Goal: Information Seeking & Learning: Learn about a topic

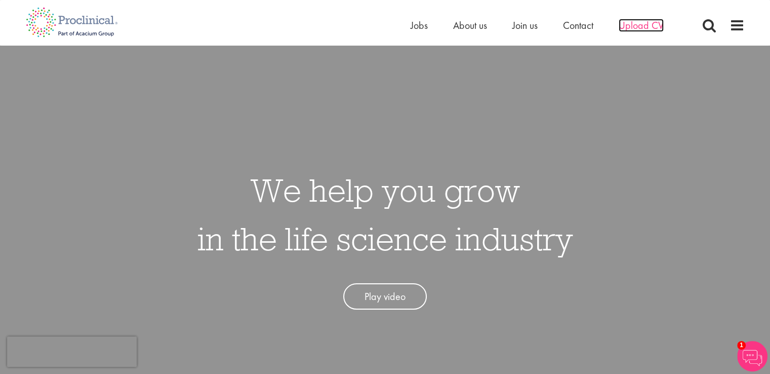
click at [634, 21] on span "Upload CV" at bounding box center [641, 25] width 45 height 13
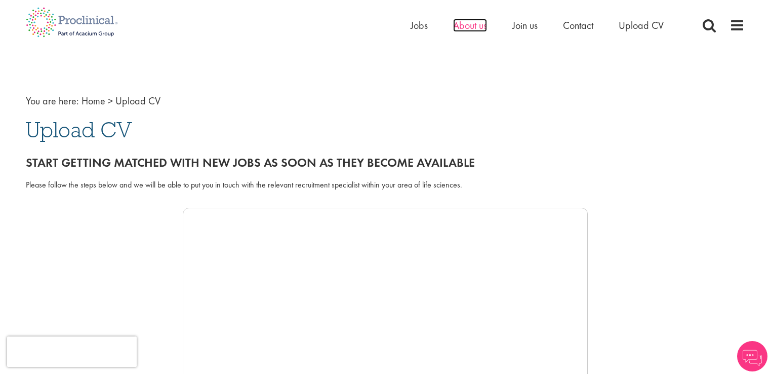
click at [470, 27] on span "About us" at bounding box center [470, 25] width 34 height 13
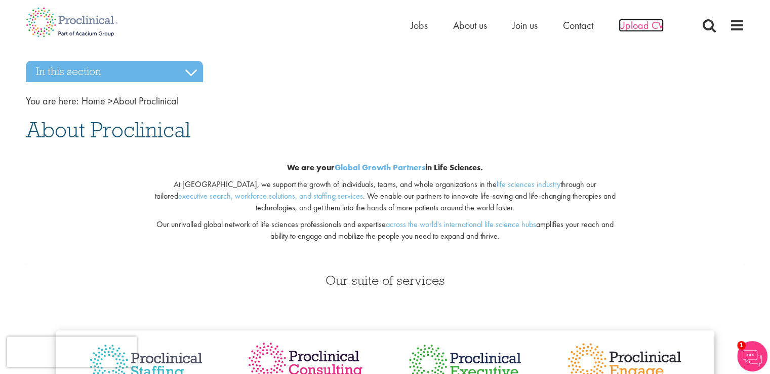
click at [625, 23] on span "Upload CV" at bounding box center [641, 25] width 45 height 13
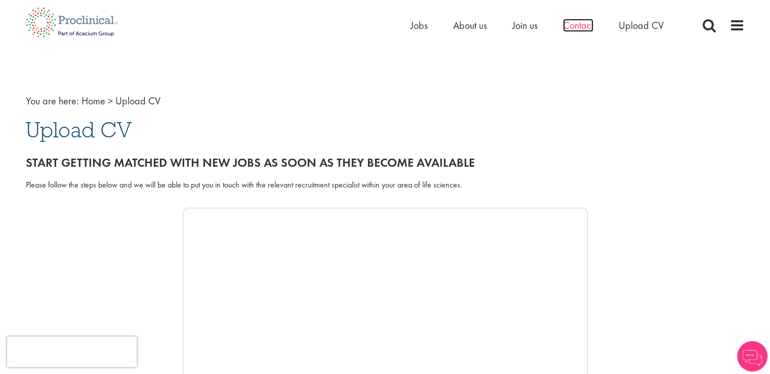
click at [579, 24] on span "Contact" at bounding box center [578, 25] width 30 height 13
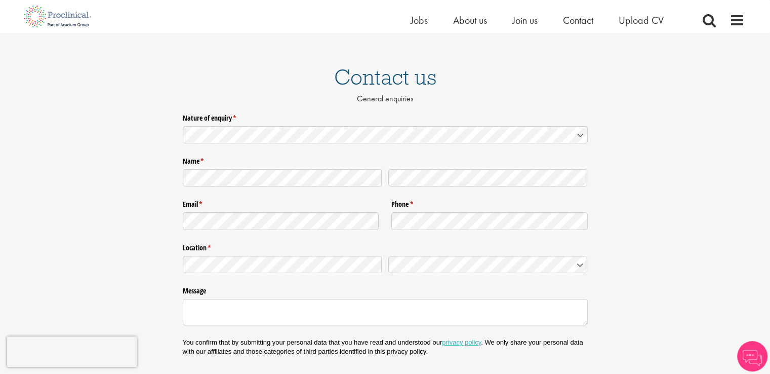
scroll to position [51, 0]
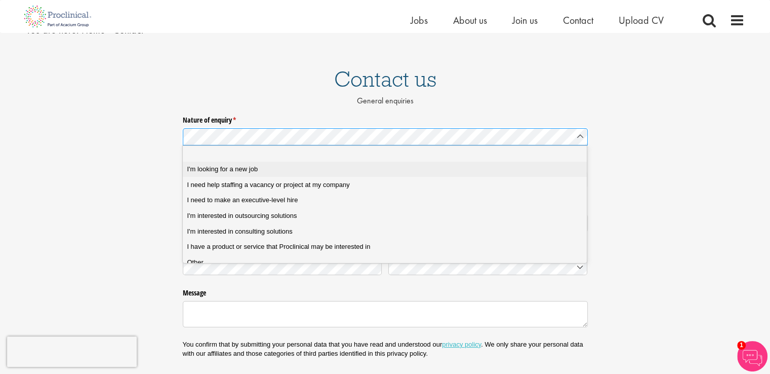
click at [277, 169] on div "I'm looking for a new job" at bounding box center [388, 169] width 403 height 9
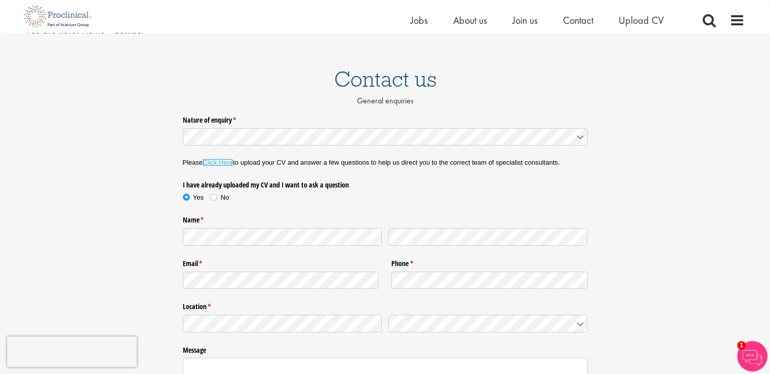
click at [225, 163] on link "Click Here" at bounding box center [217, 162] width 30 height 8
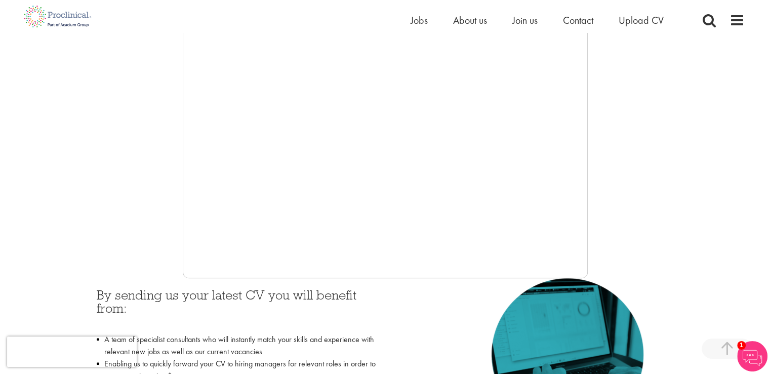
scroll to position [243, 0]
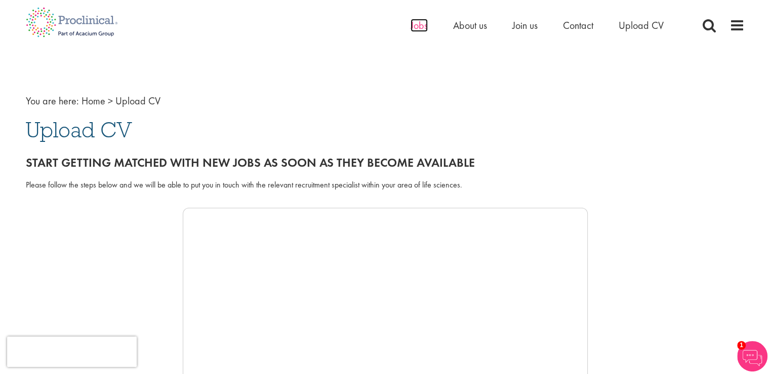
click at [411, 23] on span "Jobs" at bounding box center [419, 25] width 17 height 13
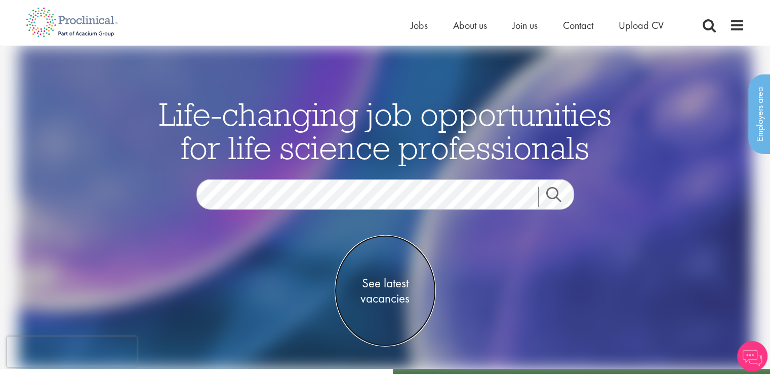
click at [386, 286] on span "See latest vacancies" at bounding box center [385, 290] width 101 height 30
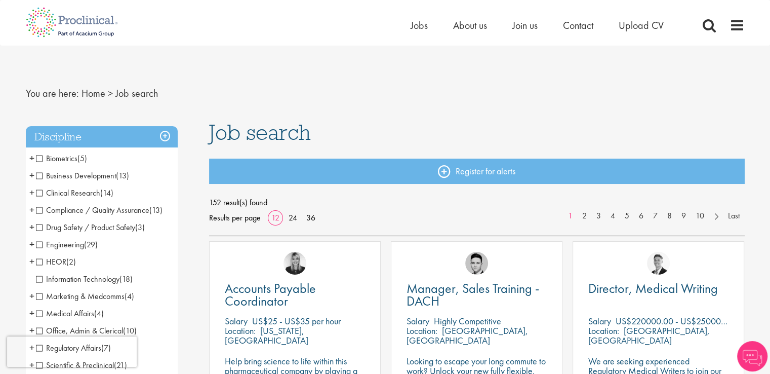
click at [61, 157] on span "Biometrics" at bounding box center [57, 158] width 42 height 11
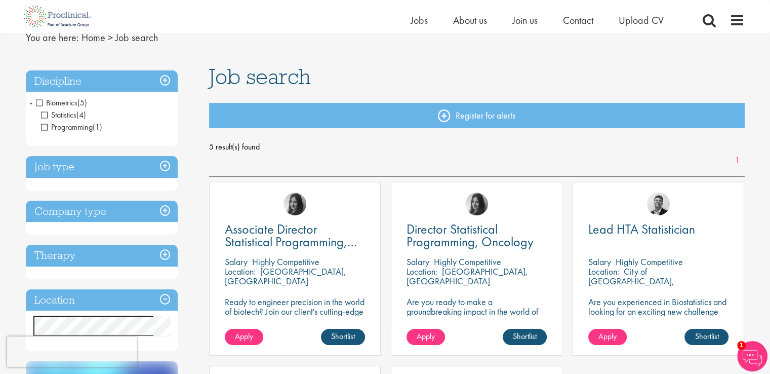
scroll to position [40, 0]
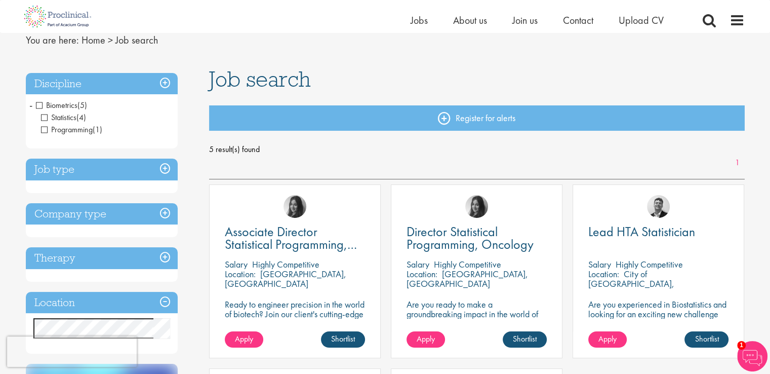
click at [38, 105] on span "Biometrics" at bounding box center [57, 105] width 42 height 11
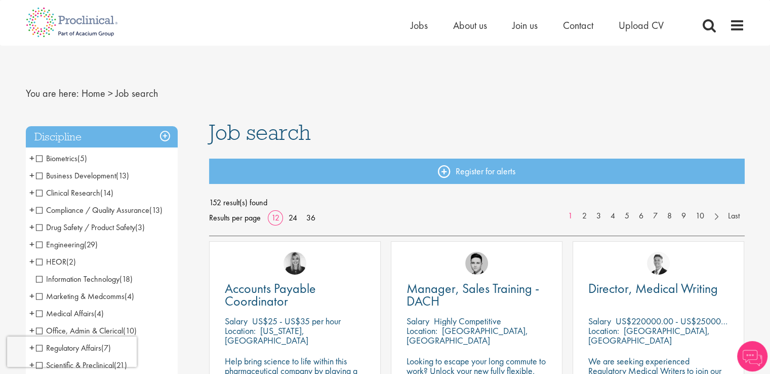
click at [88, 191] on span "Clinical Research" at bounding box center [68, 192] width 64 height 11
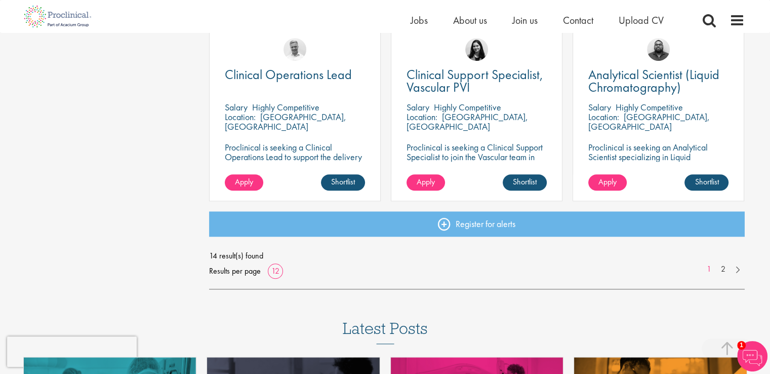
scroll to position [736, 0]
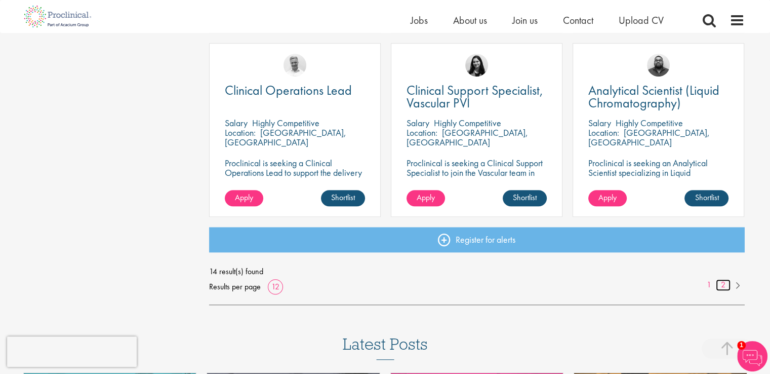
click at [721, 285] on link "2" at bounding box center [723, 285] width 15 height 12
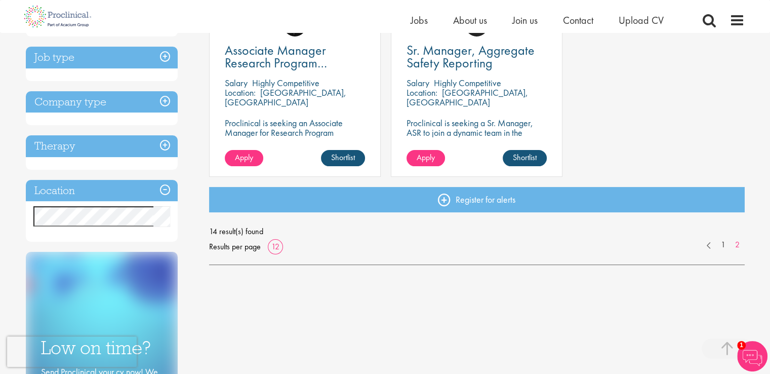
scroll to position [195, 0]
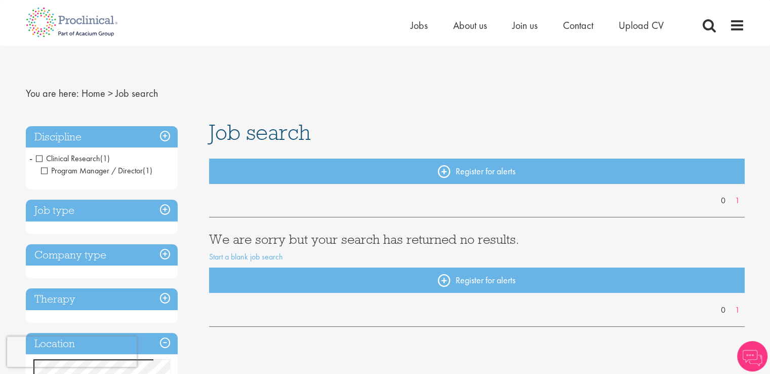
click at [166, 135] on h3 "Discipline" at bounding box center [102, 137] width 152 height 22
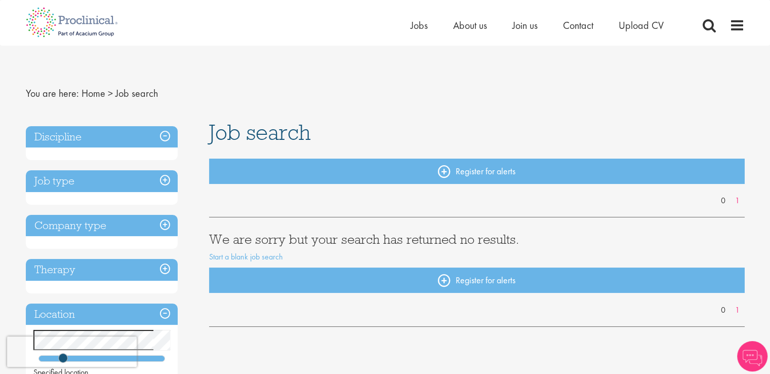
click at [166, 135] on h3 "Discipline" at bounding box center [102, 137] width 152 height 22
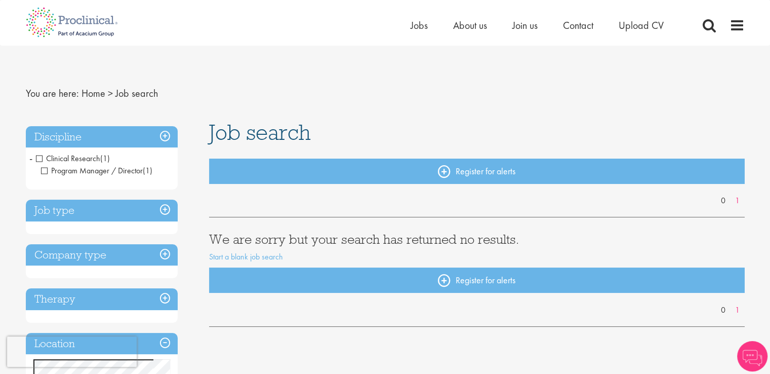
click at [39, 156] on span "Clinical Research" at bounding box center [68, 158] width 64 height 11
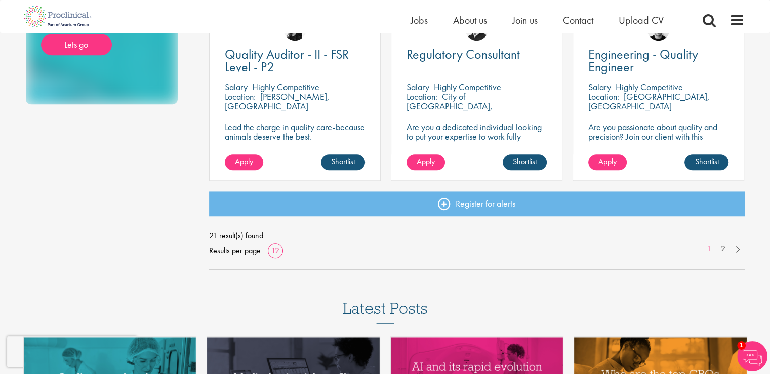
scroll to position [759, 0]
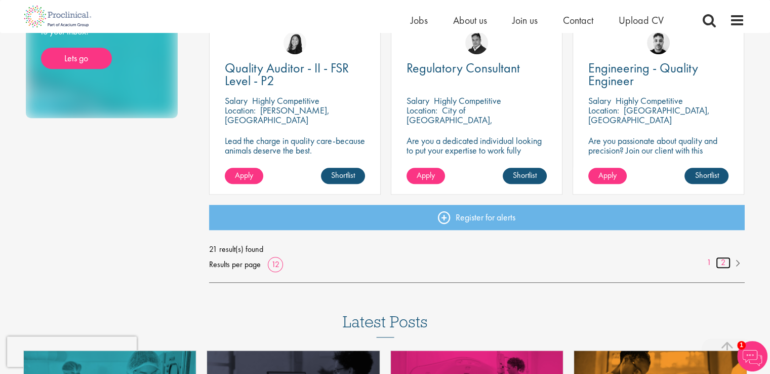
click at [722, 263] on link "2" at bounding box center [723, 263] width 15 height 12
